Goal: Find specific page/section: Find specific page/section

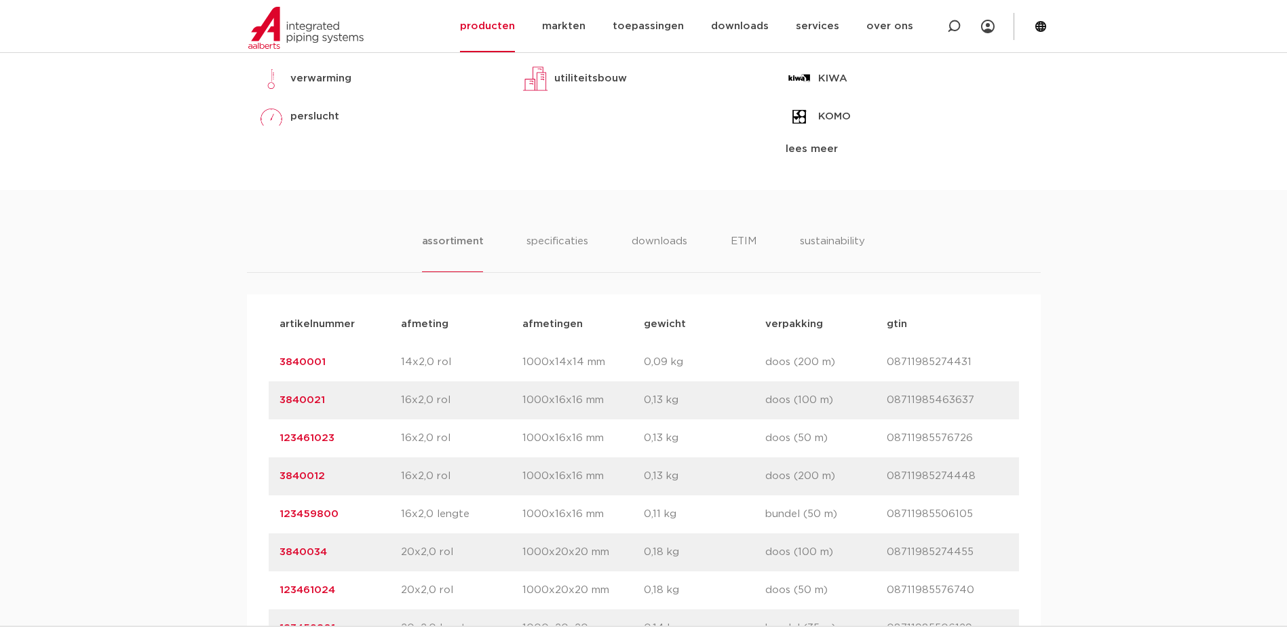
scroll to position [193, 0]
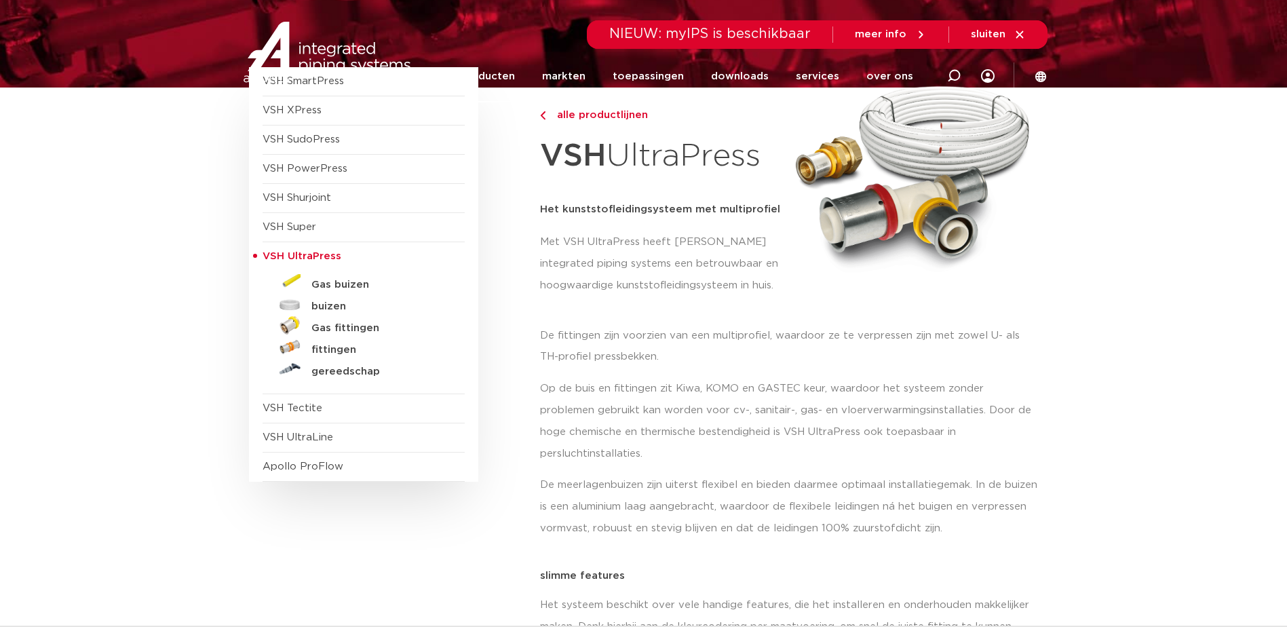
scroll to position [136, 0]
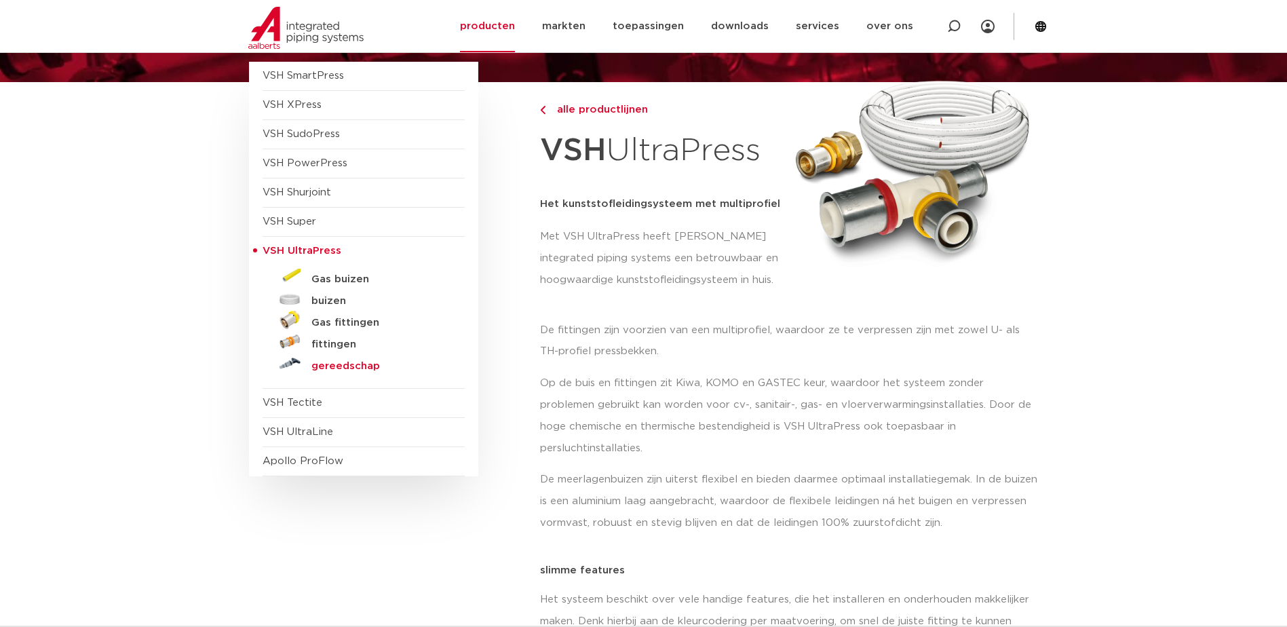
click at [361, 362] on h5 "gereedschap" at bounding box center [378, 366] width 134 height 12
